Goal: Information Seeking & Learning: Stay updated

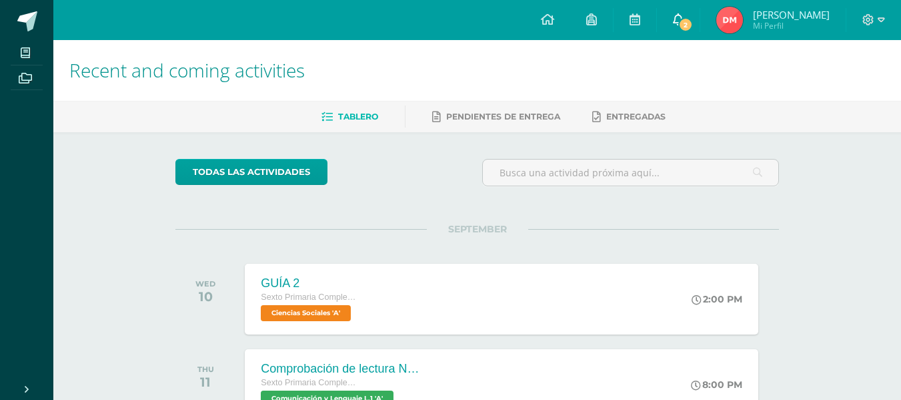
click at [700, 20] on link "2" at bounding box center [678, 20] width 43 height 40
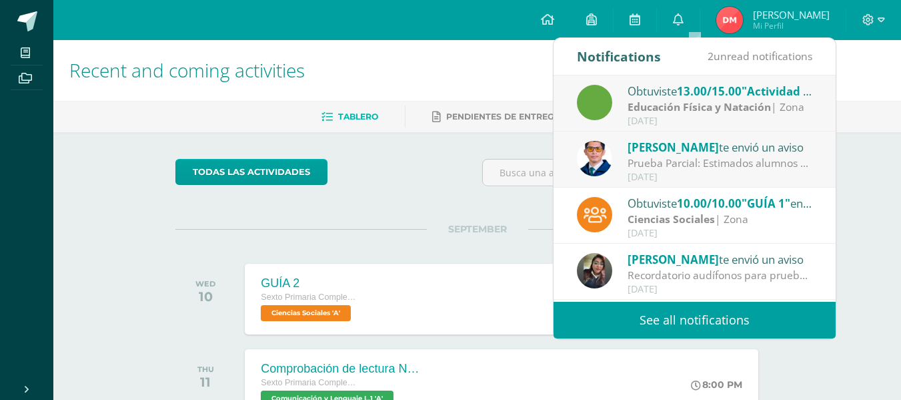
click at [690, 171] on div "[DATE]" at bounding box center [720, 176] width 185 height 11
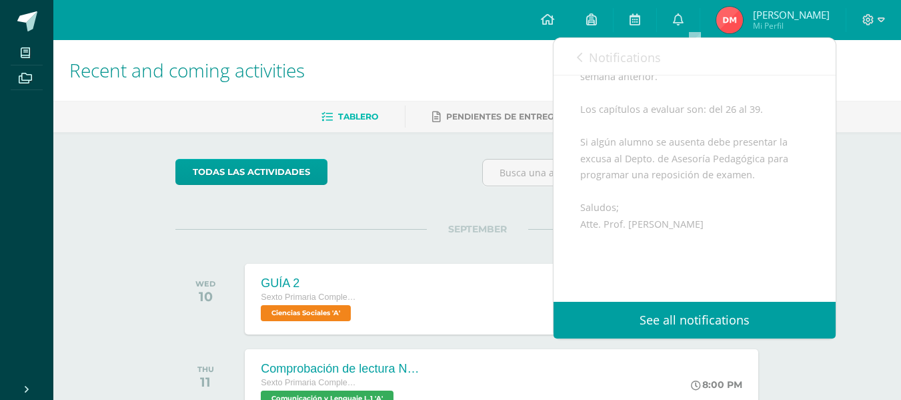
scroll to position [210, 0]
click at [616, 66] on link "Notifications" at bounding box center [619, 57] width 84 height 38
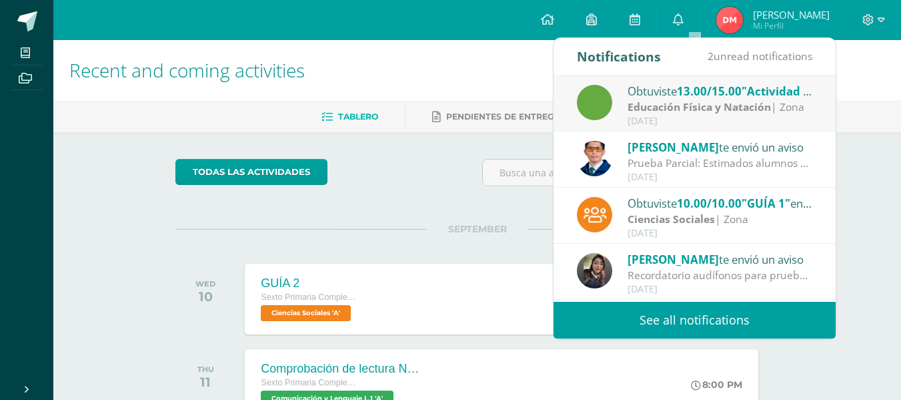
click at [643, 119] on div "[DATE]" at bounding box center [720, 120] width 185 height 11
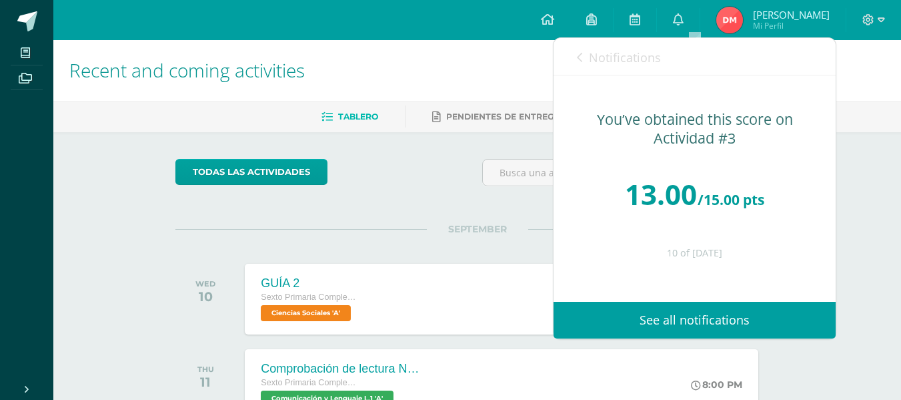
click at [601, 69] on link "Notifications" at bounding box center [619, 57] width 84 height 38
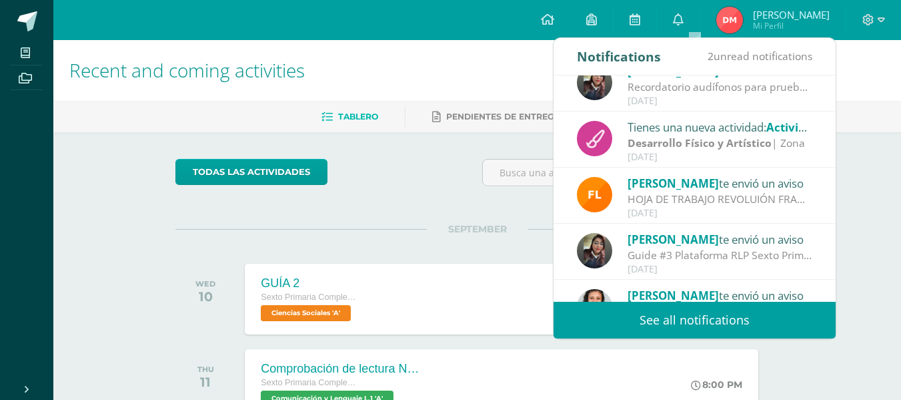
scroll to position [222, 0]
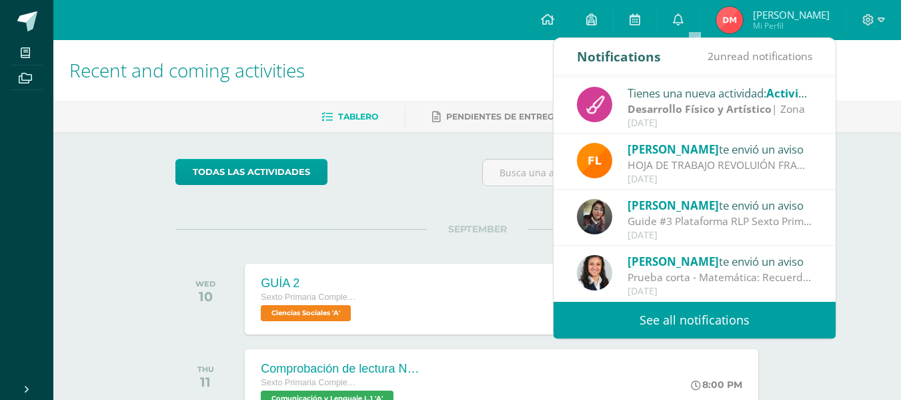
click at [654, 312] on link "See all notifications" at bounding box center [695, 320] width 282 height 37
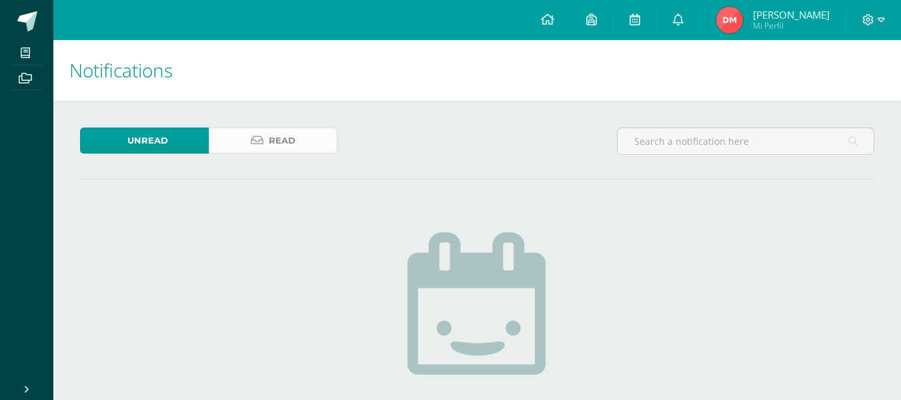
click at [277, 138] on span "Read" at bounding box center [282, 140] width 27 height 25
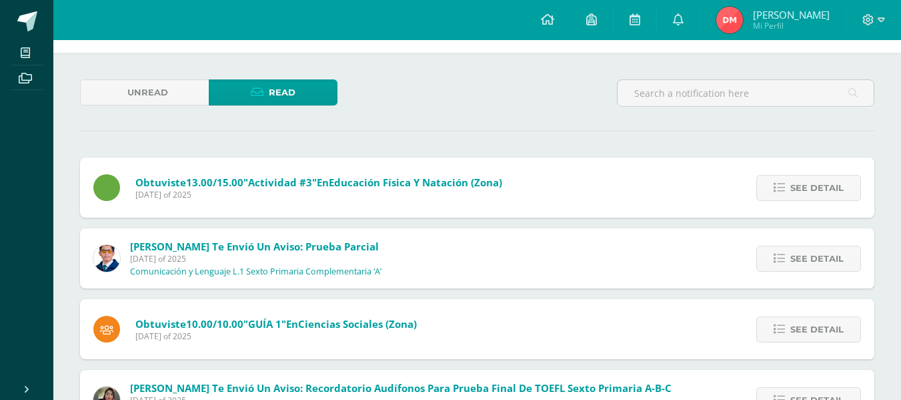
scroll to position [46, 0]
